Goal: Information Seeking & Learning: Learn about a topic

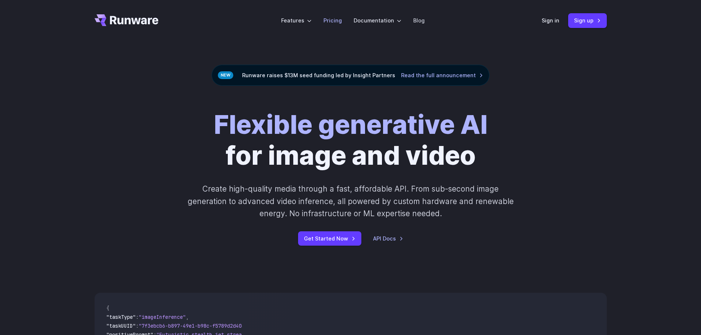
click at [331, 21] on link "Pricing" at bounding box center [332, 20] width 18 height 8
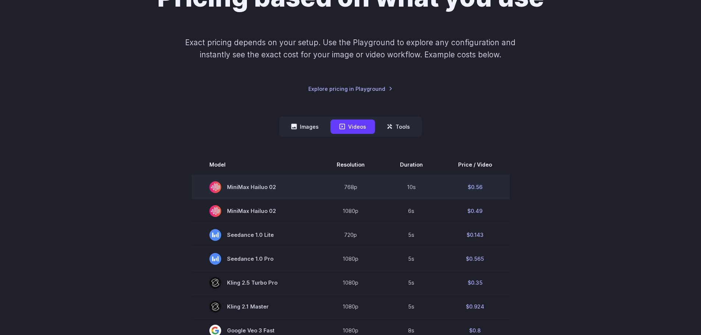
scroll to position [147, 0]
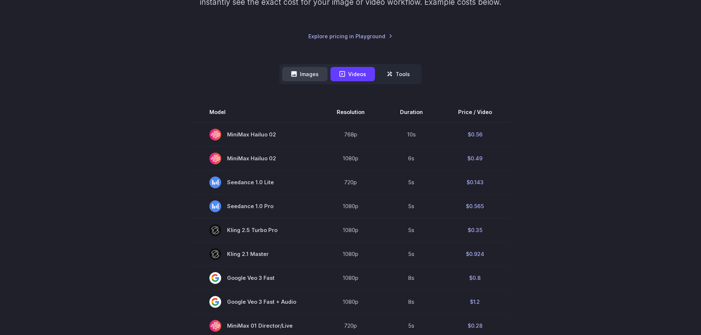
click at [301, 76] on button "Images" at bounding box center [304, 74] width 45 height 14
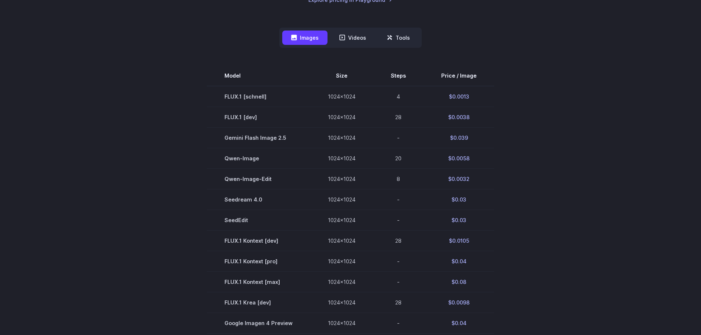
scroll to position [184, 0]
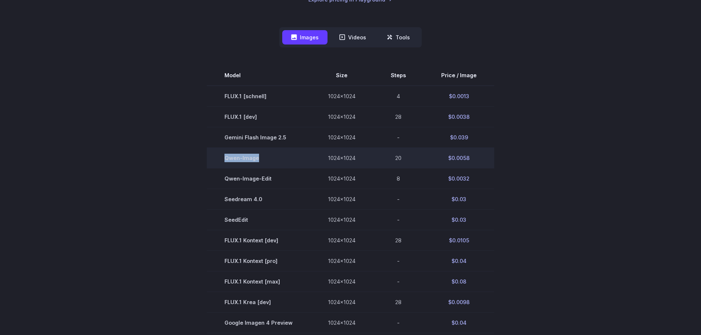
drag, startPoint x: 222, startPoint y: 156, endPoint x: 286, endPoint y: 155, distance: 64.4
click at [286, 155] on td "Qwen-Image" at bounding box center [258, 158] width 103 height 21
copy td "Qwen-Image"
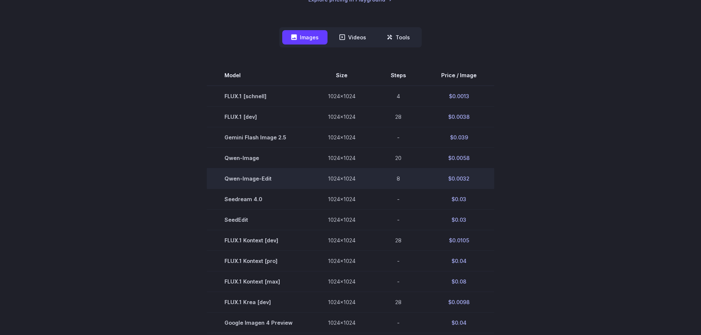
click at [263, 180] on td "Qwen-Image-Edit" at bounding box center [258, 178] width 103 height 21
copy tr "Qwen-Image-Edit"
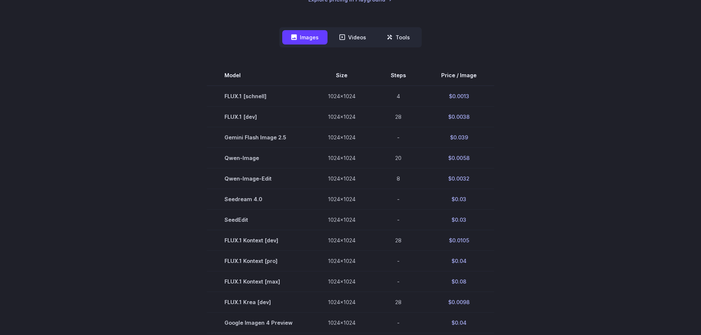
click at [184, 157] on section "Model Size Steps Price / Image FLUX.1 [schnell] 1024x1024 4 $0.0013 FLUX.1 [dev…" at bounding box center [351, 281] width 512 height 433
